Goal: Task Accomplishment & Management: Manage account settings

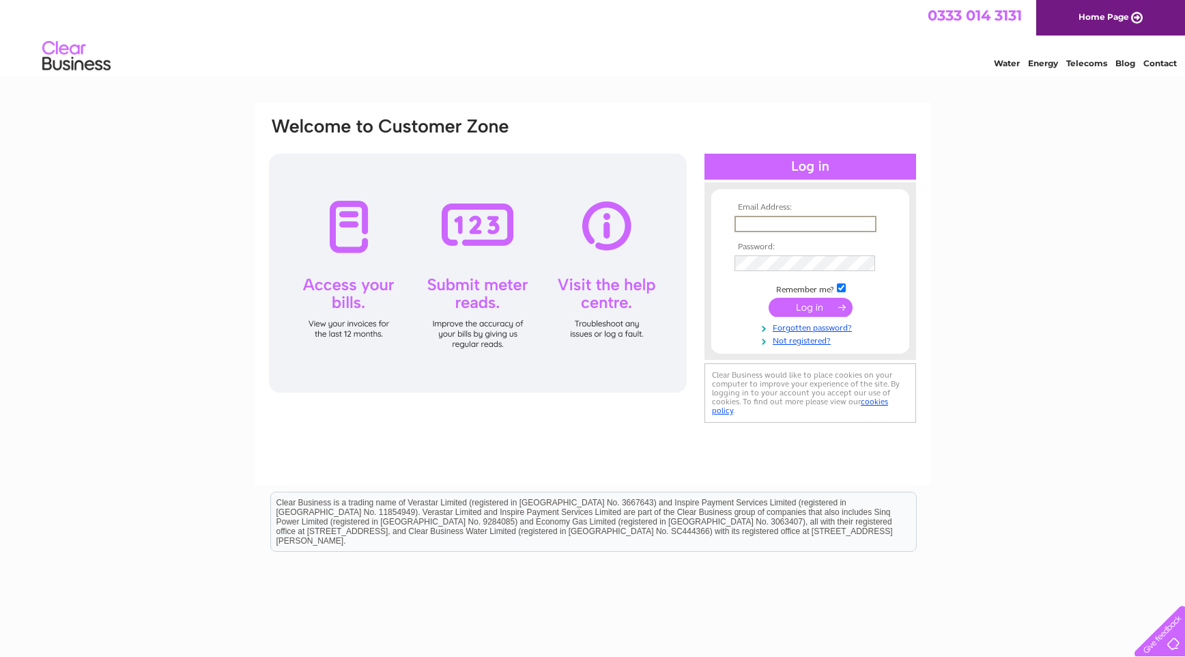
type input "mgfmotors@aol.com"
click at [819, 300] on input "submit" at bounding box center [811, 307] width 84 height 19
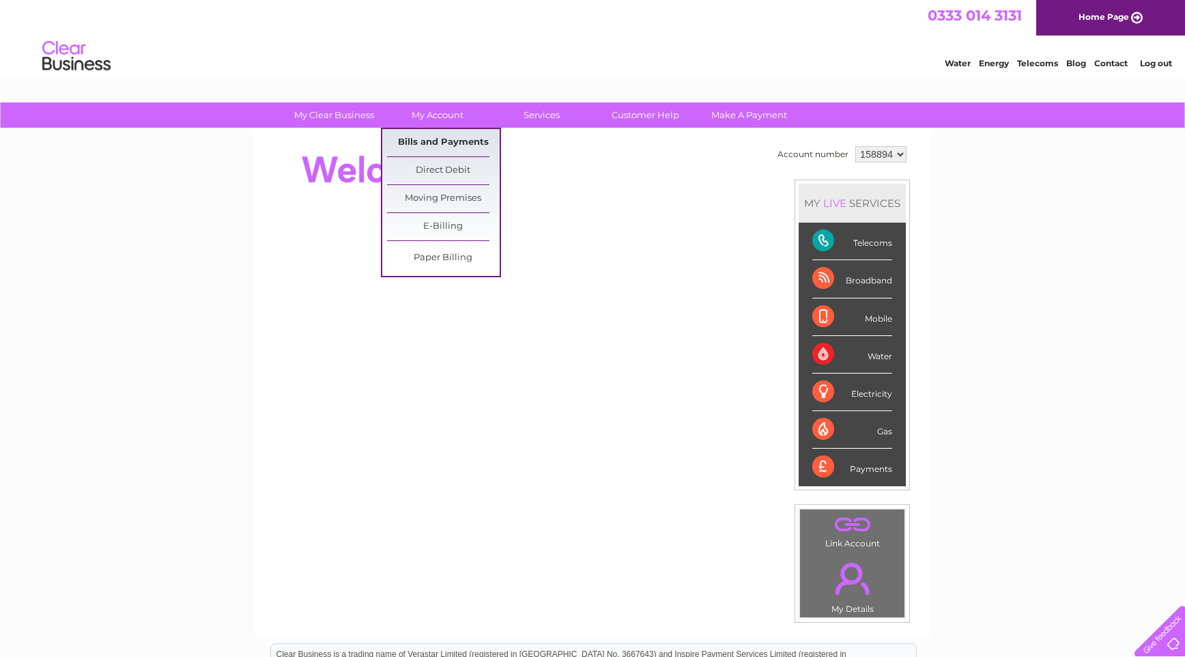
click at [462, 141] on link "Bills and Payments" at bounding box center [443, 142] width 113 height 27
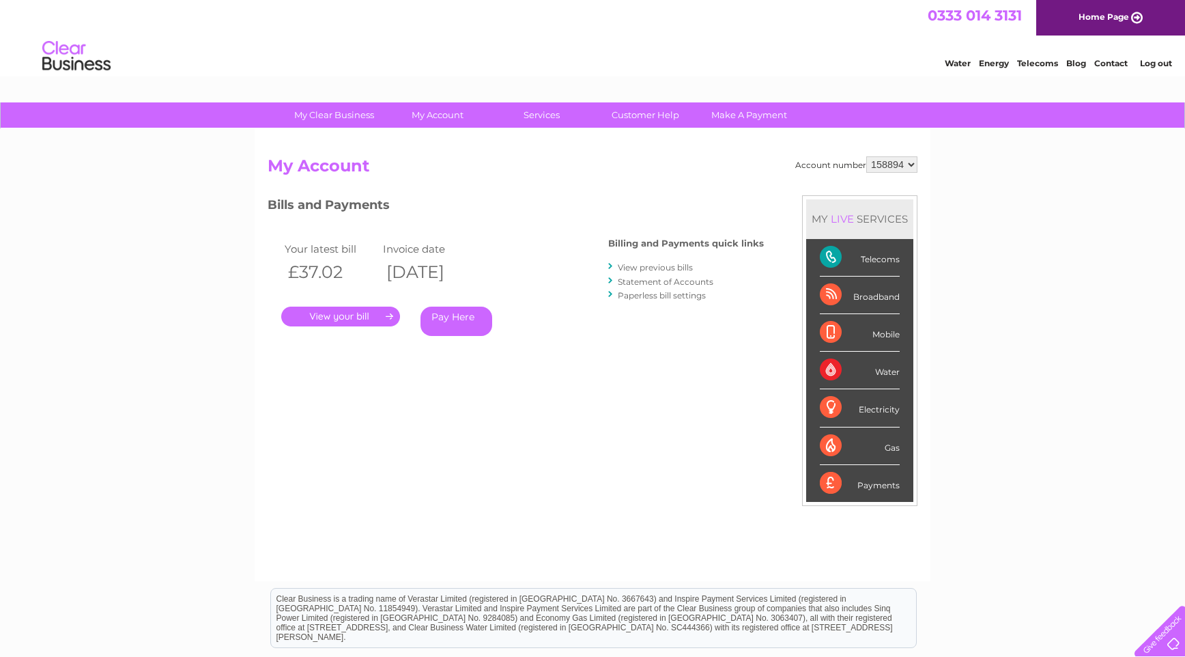
click at [363, 317] on link "." at bounding box center [340, 317] width 119 height 20
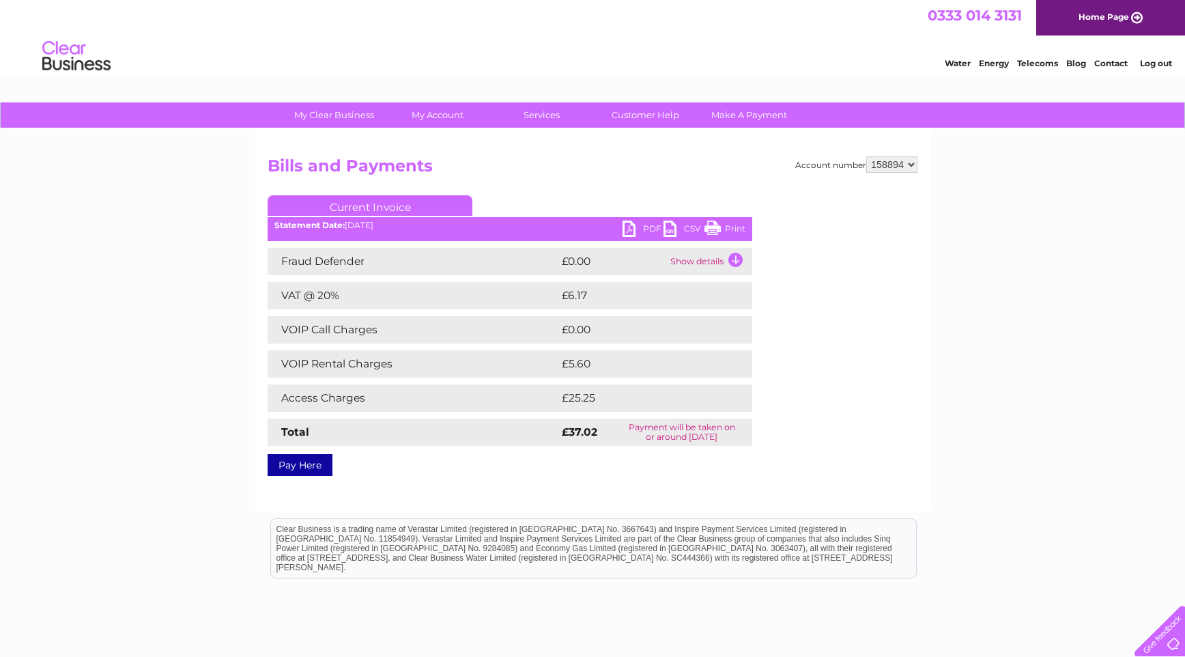
click at [717, 226] on link "Print" at bounding box center [725, 231] width 41 height 20
click at [735, 223] on link "Print" at bounding box center [725, 231] width 41 height 20
click at [630, 231] on link "PDF" at bounding box center [643, 231] width 41 height 20
click at [1155, 63] on link "Log out" at bounding box center [1156, 63] width 32 height 10
